Goal: Task Accomplishment & Management: Manage account settings

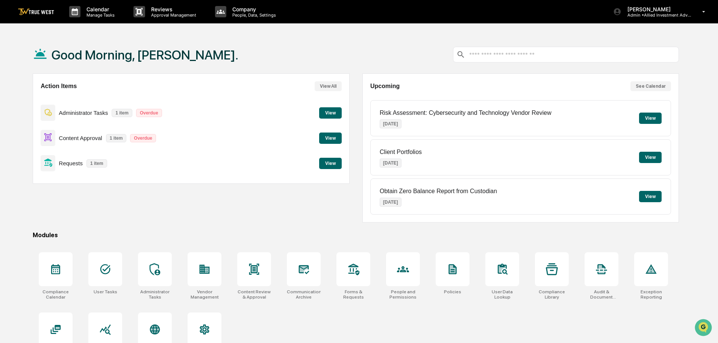
click at [331, 164] on button "View" at bounding box center [330, 163] width 23 height 11
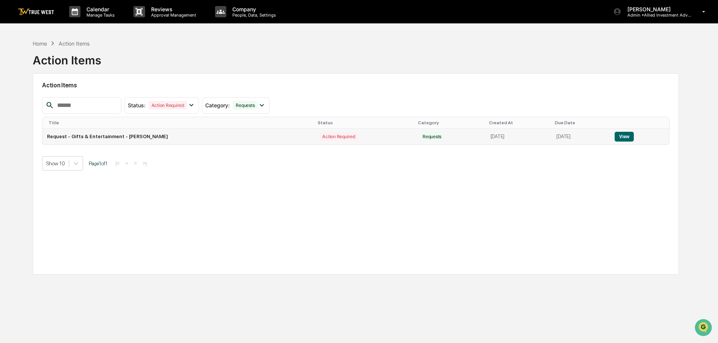
click at [628, 137] on button "View" at bounding box center [624, 137] width 19 height 10
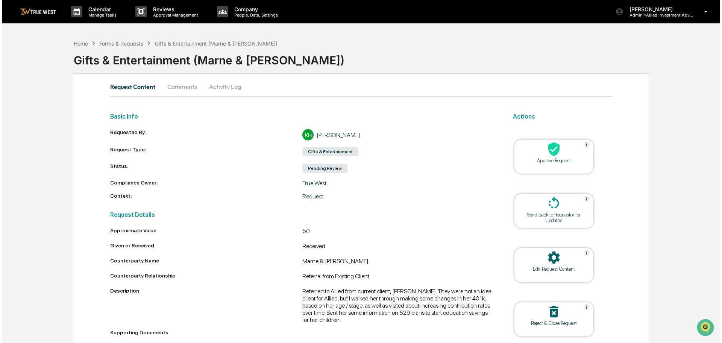
scroll to position [29, 0]
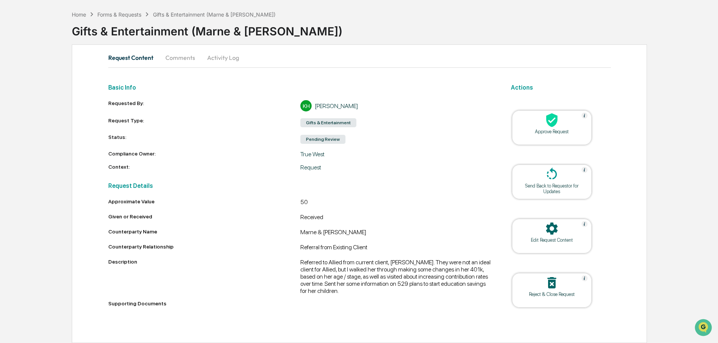
click at [553, 123] on icon at bounding box center [551, 120] width 11 height 14
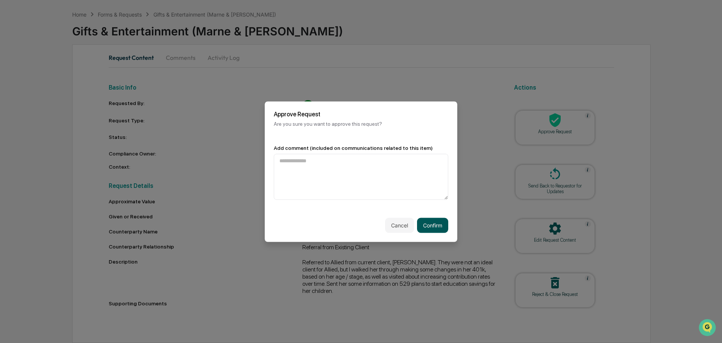
click at [427, 223] on button "Confirm" at bounding box center [432, 224] width 31 height 15
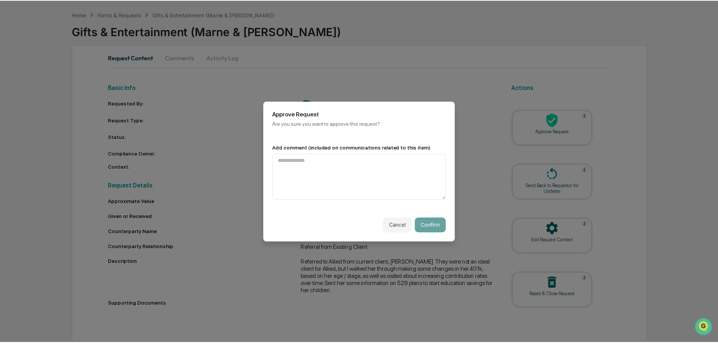
scroll to position [12, 0]
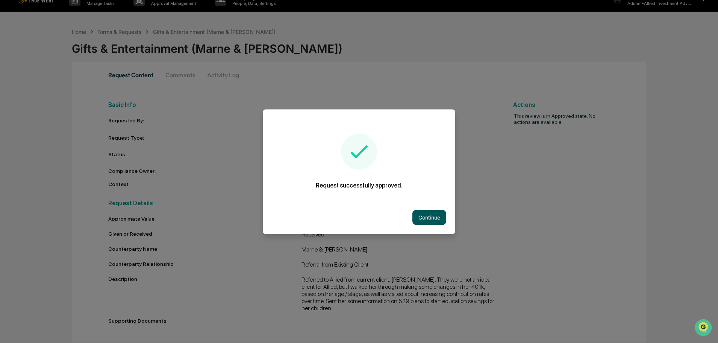
click at [415, 215] on button "Continue" at bounding box center [430, 216] width 34 height 15
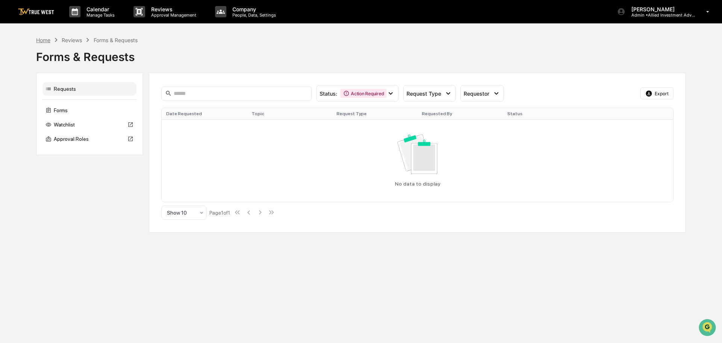
click at [39, 41] on div "Home" at bounding box center [43, 40] width 14 height 6
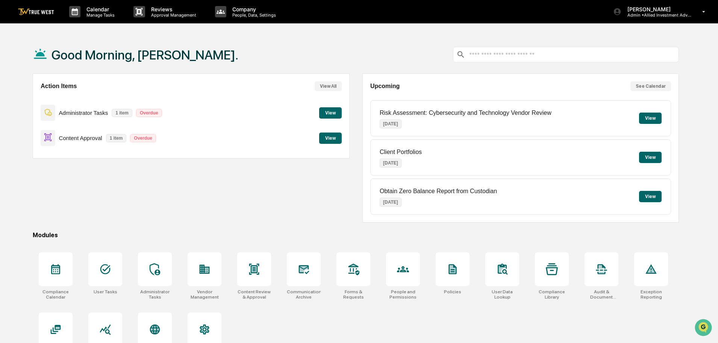
click at [332, 138] on button "View" at bounding box center [330, 137] width 23 height 11
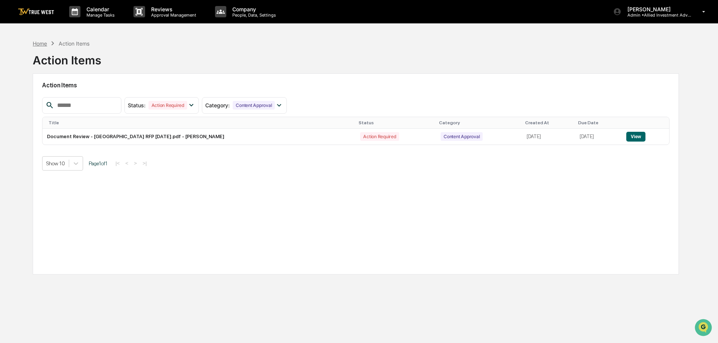
click at [40, 43] on div "Home" at bounding box center [40, 43] width 14 height 6
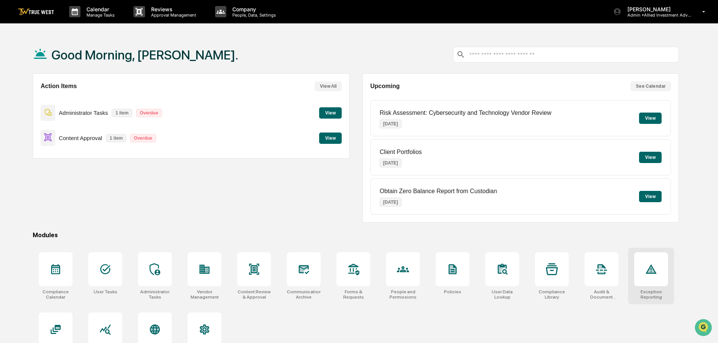
click at [655, 272] on icon at bounding box center [651, 268] width 11 height 9
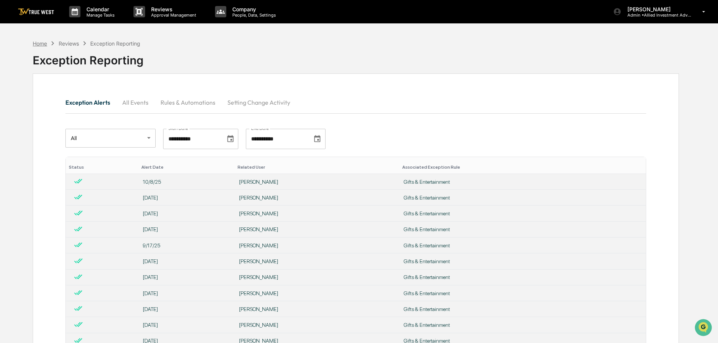
click at [40, 44] on div "Home" at bounding box center [40, 43] width 14 height 6
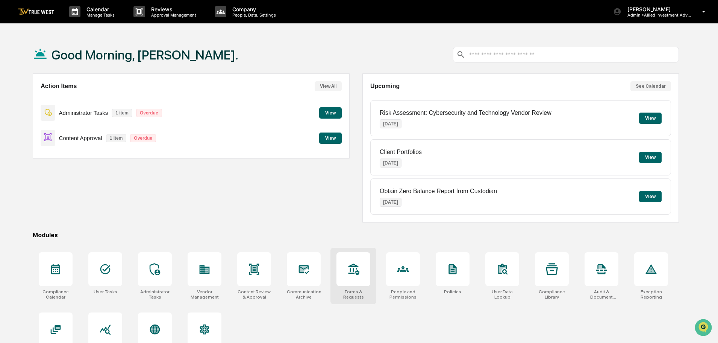
click at [353, 275] on icon at bounding box center [354, 269] width 12 height 12
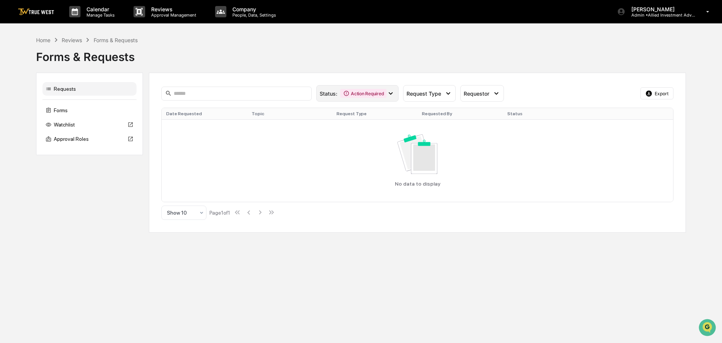
click at [391, 92] on icon at bounding box center [391, 93] width 8 height 8
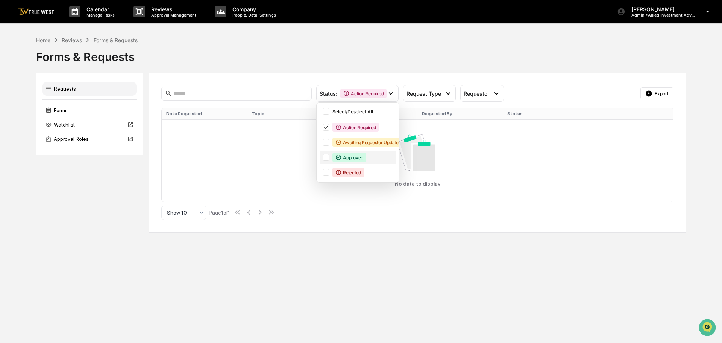
click at [326, 158] on div at bounding box center [326, 157] width 7 height 7
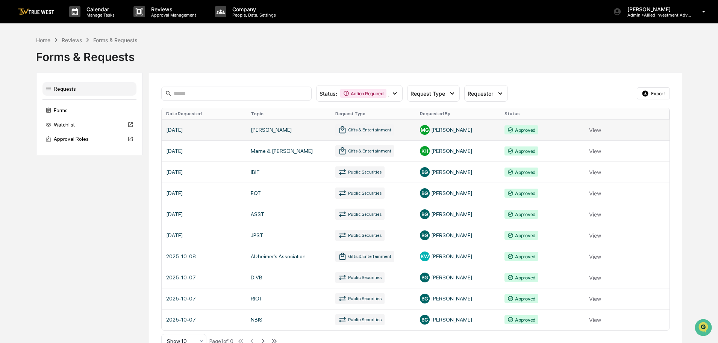
click at [597, 130] on link at bounding box center [416, 129] width 508 height 21
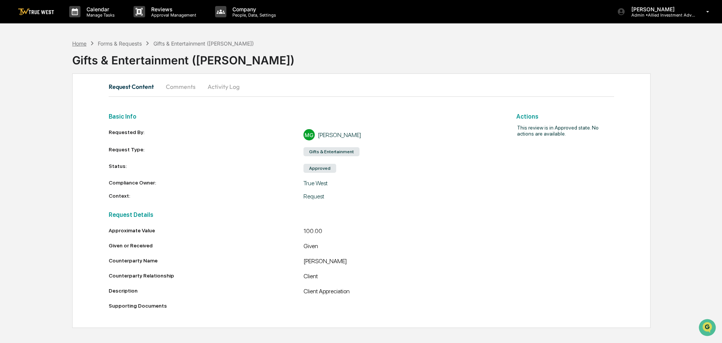
click at [74, 42] on div "Home" at bounding box center [79, 43] width 14 height 6
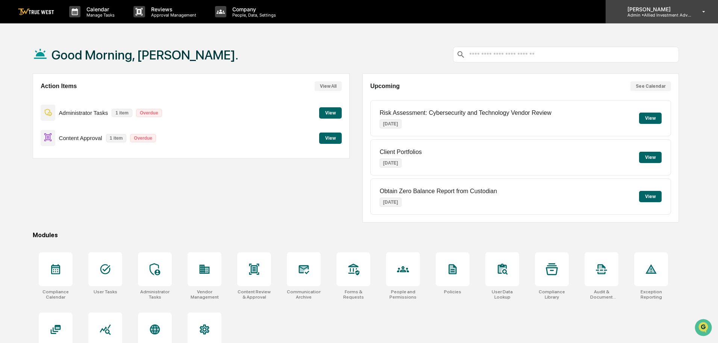
click at [648, 13] on p "Admin • Allied Investment Advisors" at bounding box center [657, 14] width 70 height 5
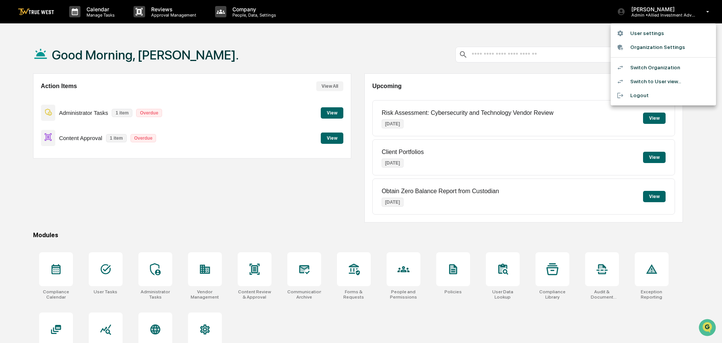
click at [650, 67] on li "Switch Organization" at bounding box center [663, 68] width 105 height 14
